Goal: Use online tool/utility

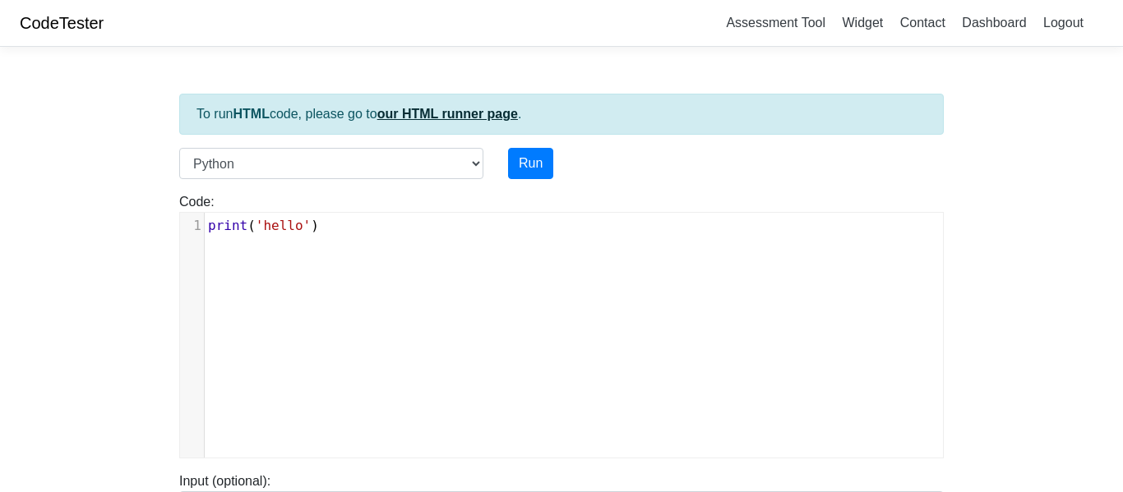
click at [426, 115] on link "our HTML runner page" at bounding box center [447, 114] width 141 height 14
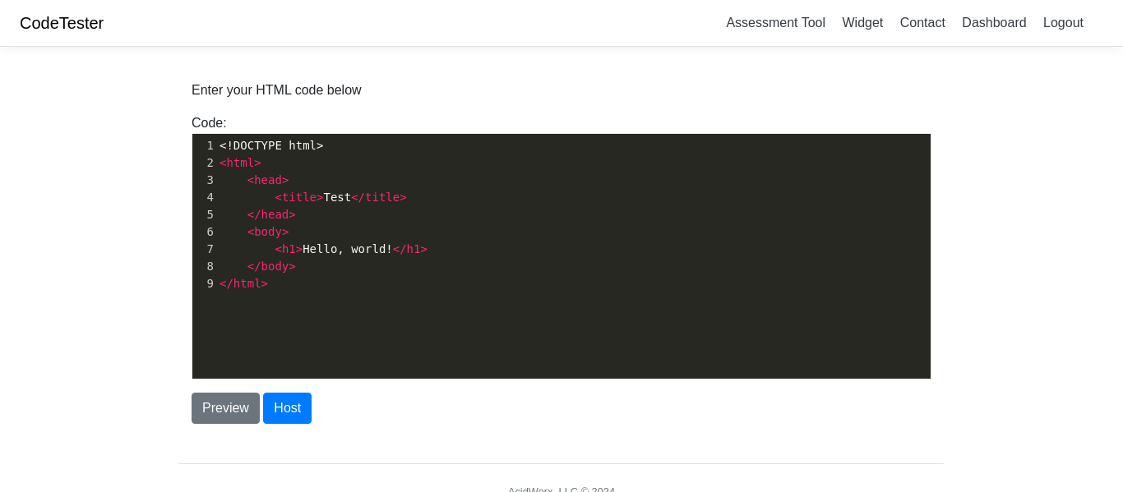
click at [761, 90] on p "Enter your HTML code below" at bounding box center [562, 91] width 740 height 20
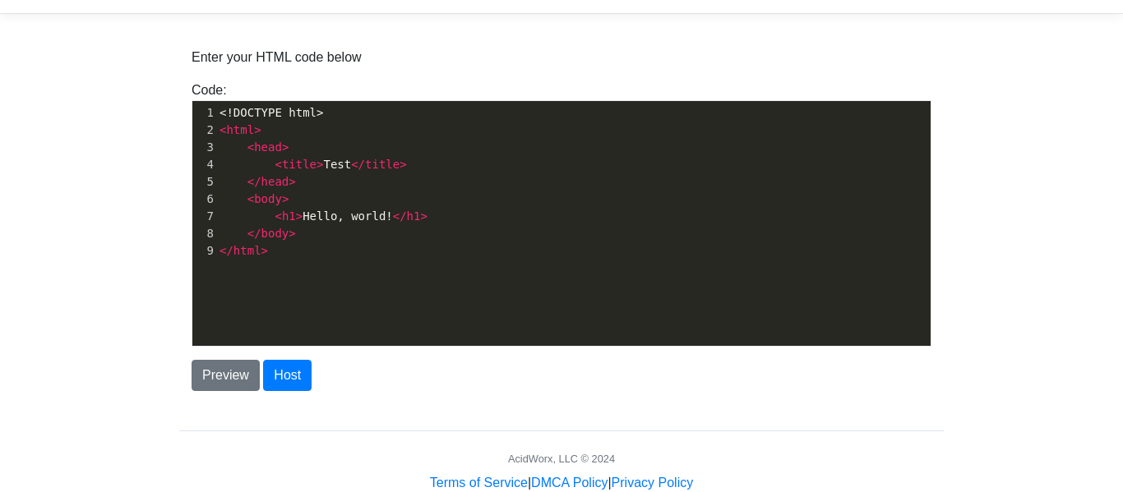
scroll to position [73, 0]
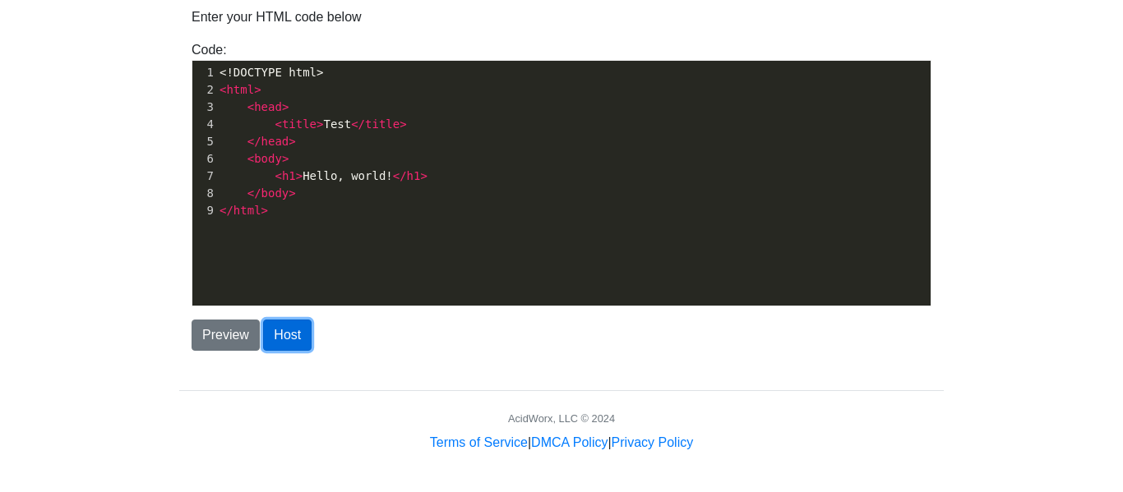
click at [285, 335] on button "Host" at bounding box center [287, 335] width 49 height 31
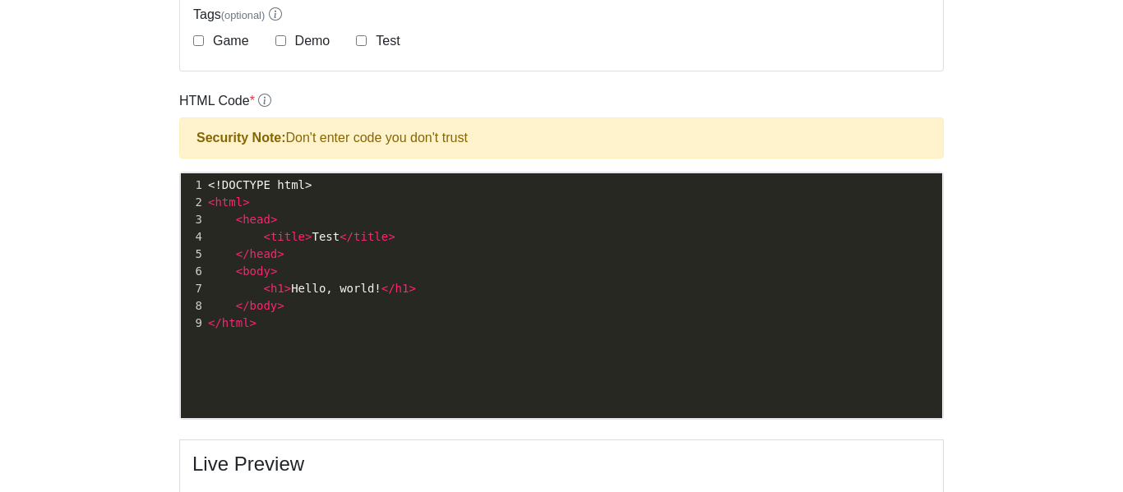
scroll to position [399, 0]
